Goal: Check status

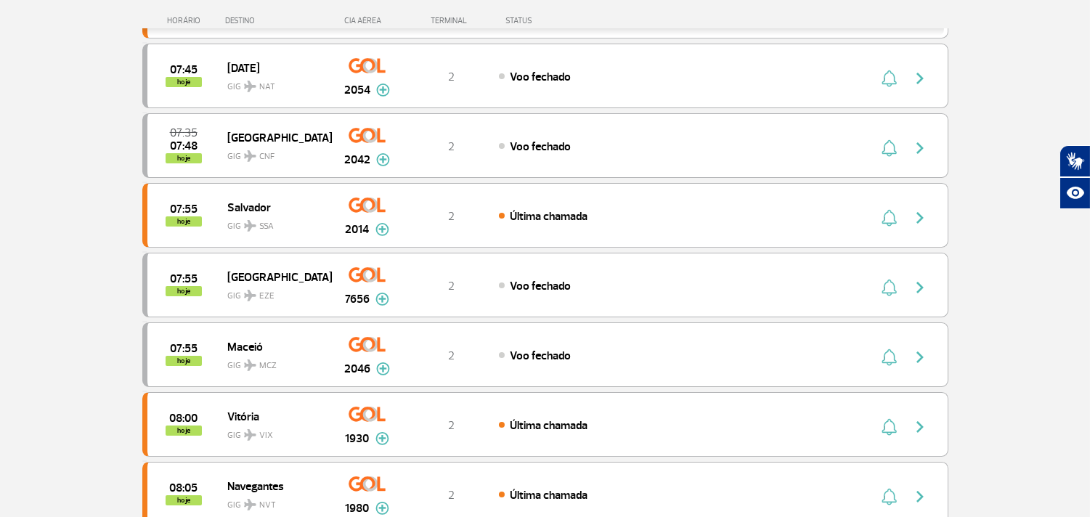
scroll to position [484, 0]
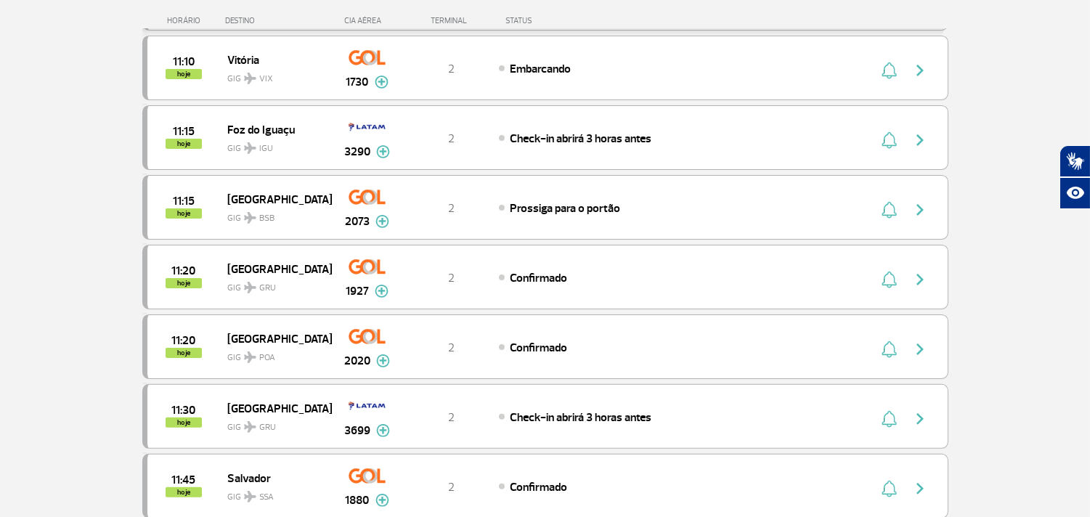
scroll to position [807, 0]
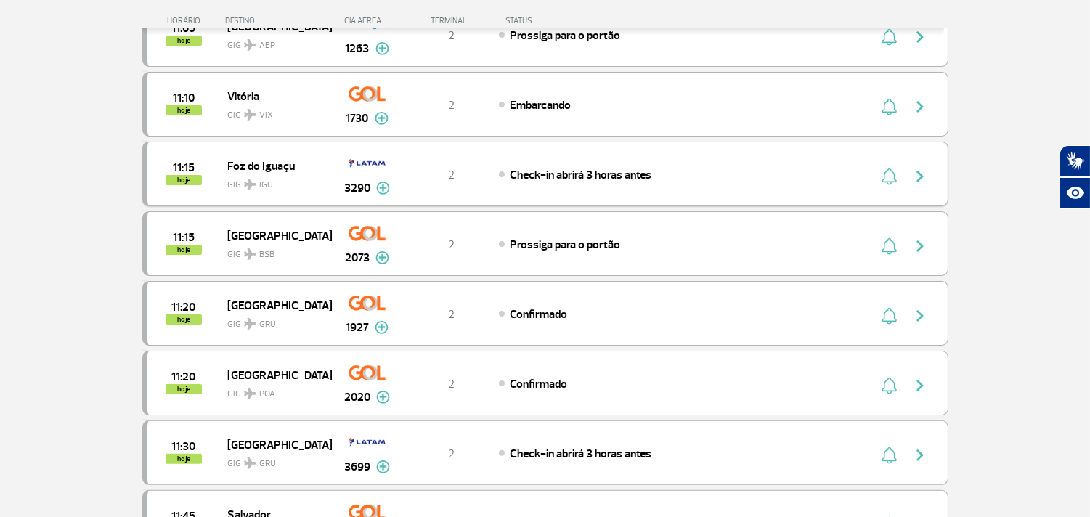
click at [537, 182] on span "Check-in abrirá 3 horas antes" at bounding box center [581, 175] width 142 height 15
